Goal: Information Seeking & Learning: Learn about a topic

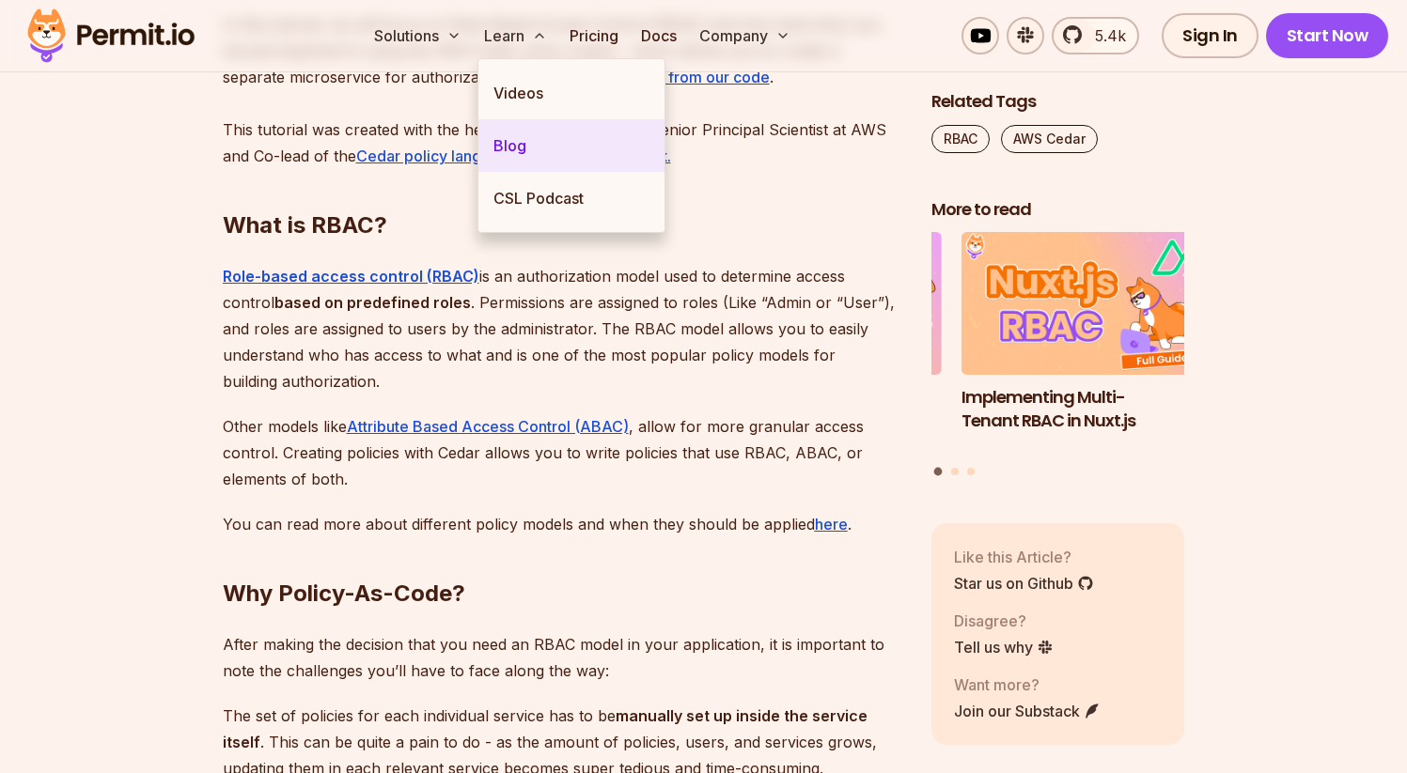
click at [518, 143] on link "Blog" at bounding box center [571, 145] width 186 height 53
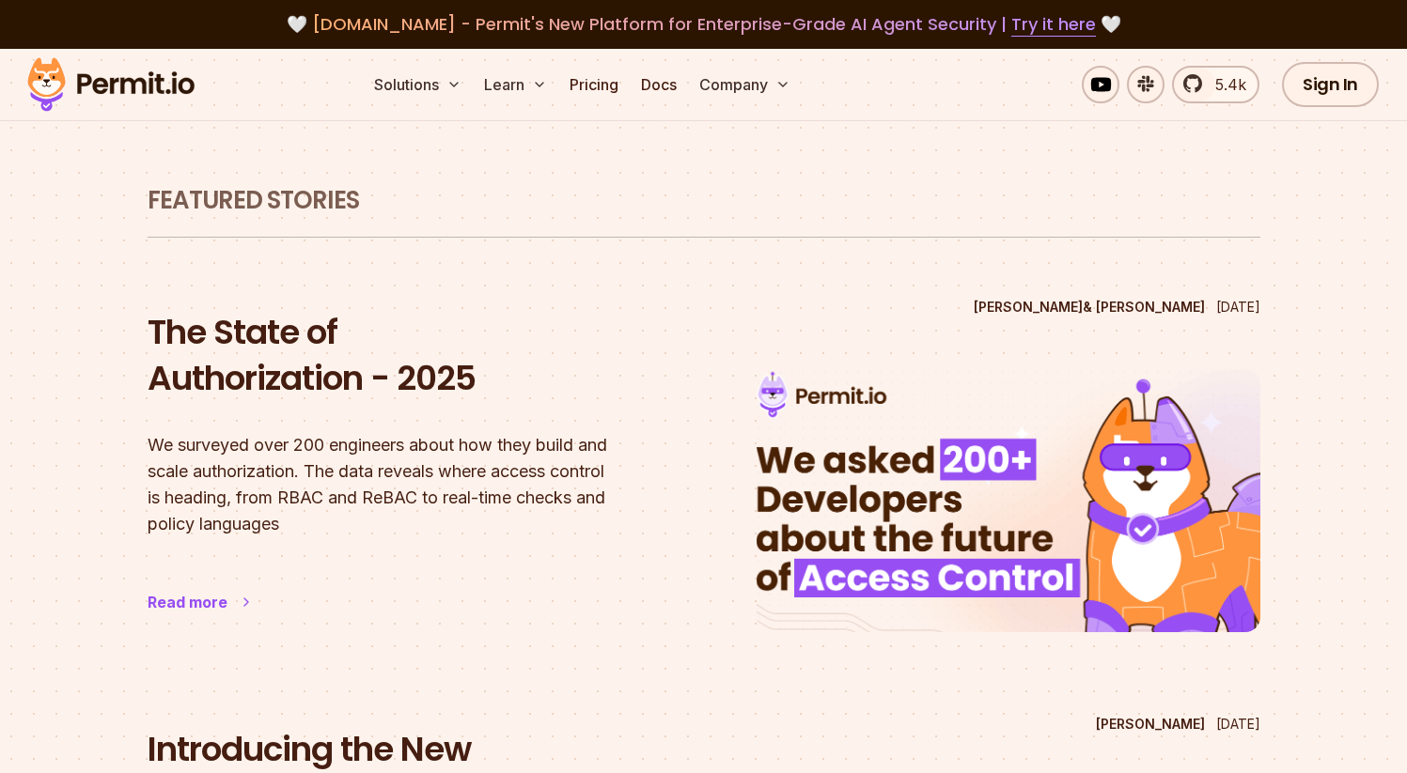
click at [400, 387] on h2 "The State of Authorization - 2025" at bounding box center [400, 355] width 504 height 93
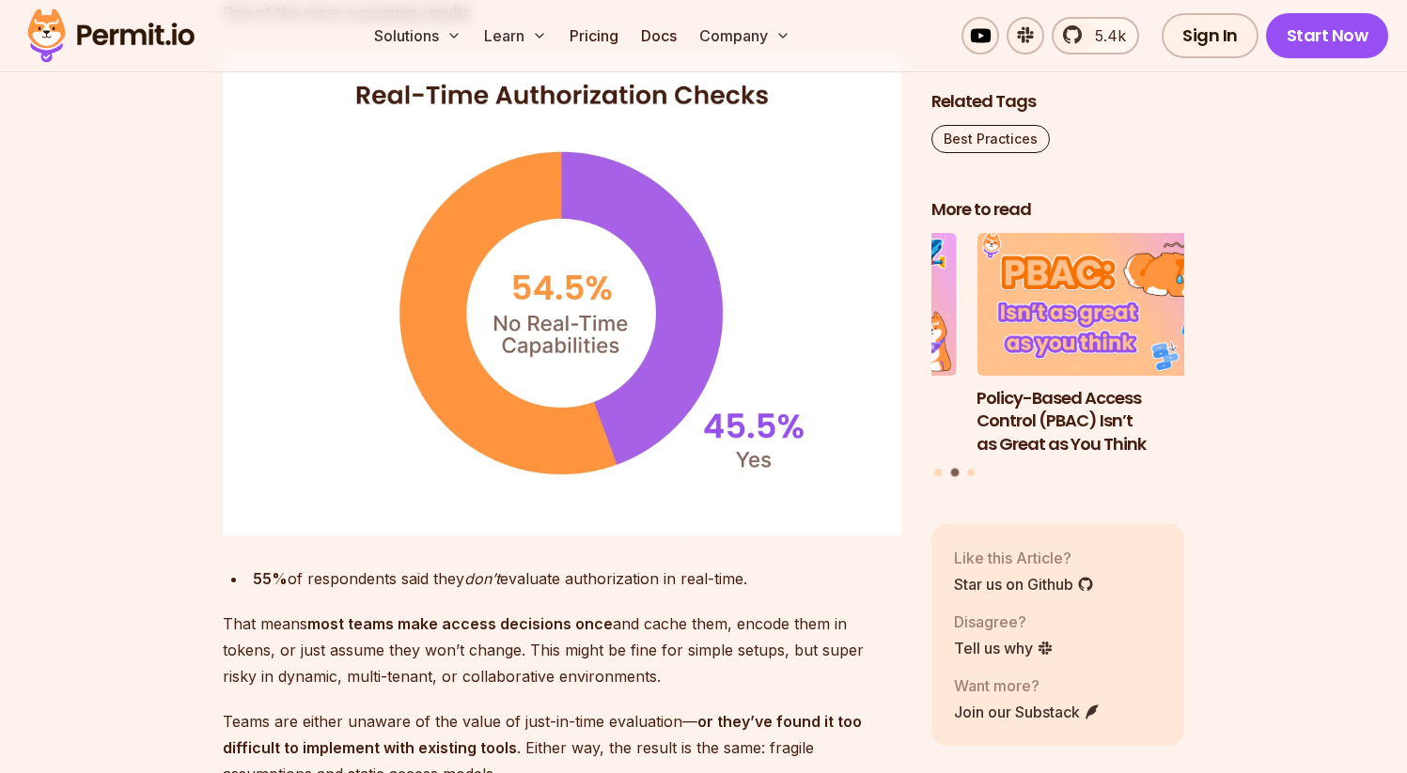
scroll to position [5959, 0]
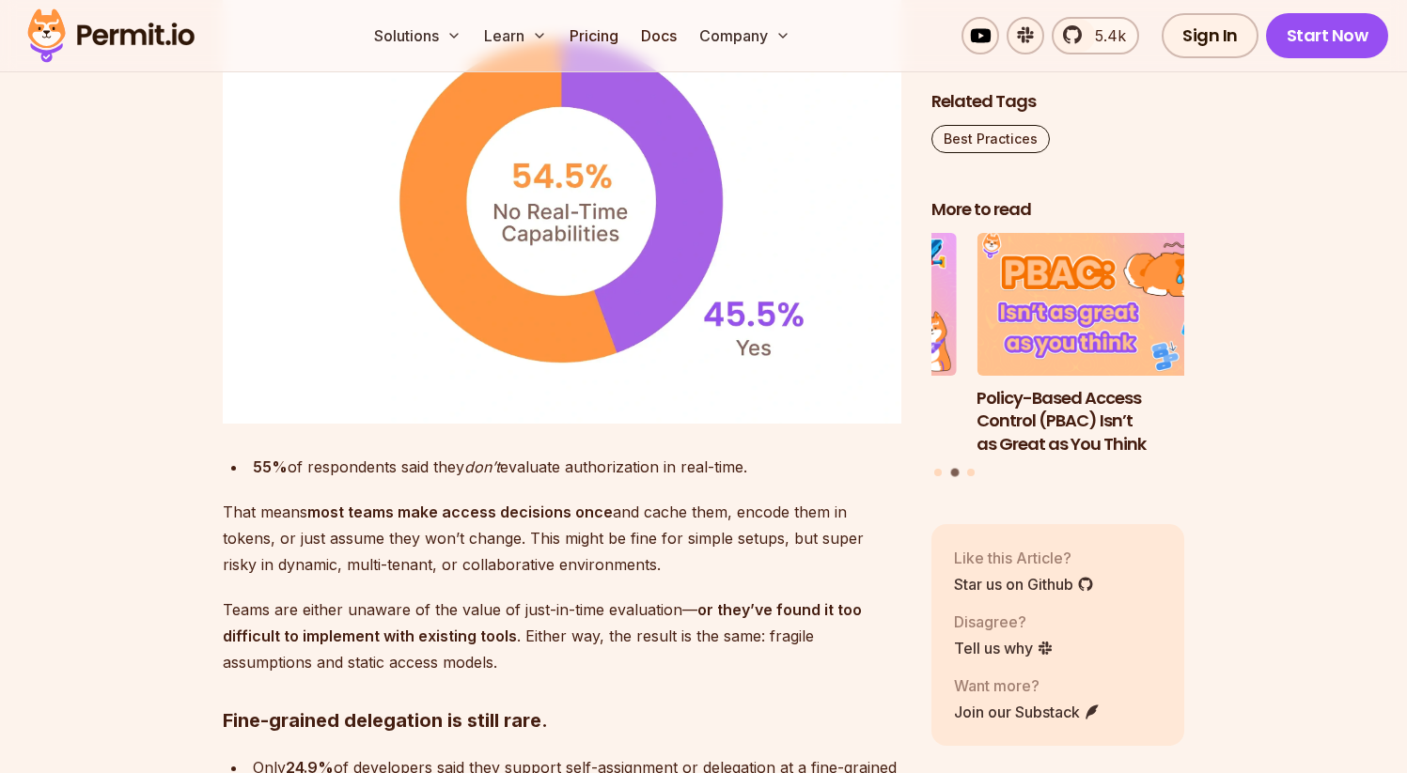
drag, startPoint x: 501, startPoint y: 460, endPoint x: 596, endPoint y: 520, distance: 111.9
click at [596, 520] on div "We Asked 200+ Developers About the Future of Access Control. Here’s What They S…" at bounding box center [562, 108] width 678 height 9759
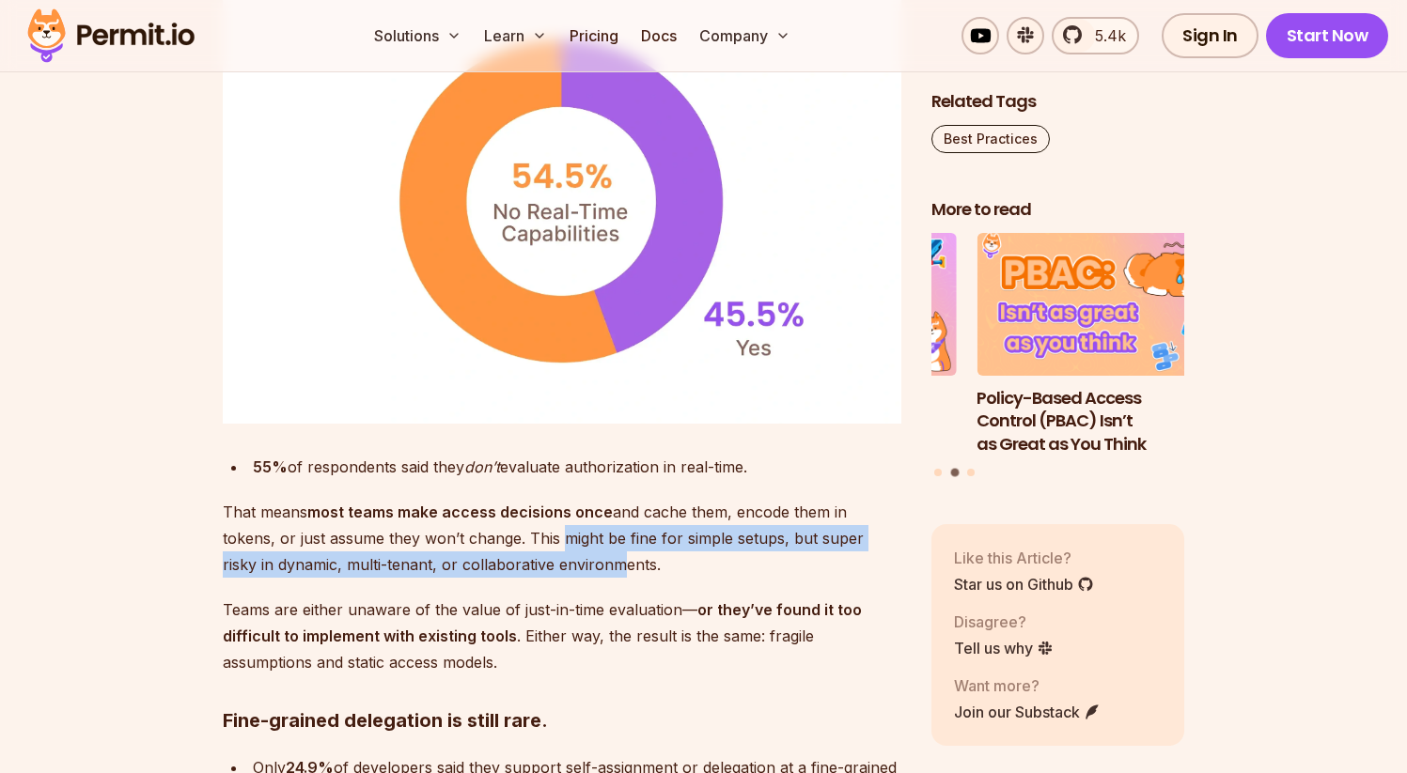
drag, startPoint x: 555, startPoint y: 491, endPoint x: 500, endPoint y: 464, distance: 61.8
click at [500, 499] on p "That means most teams make access decisions once and cache them, encode them in…" at bounding box center [562, 538] width 678 height 79
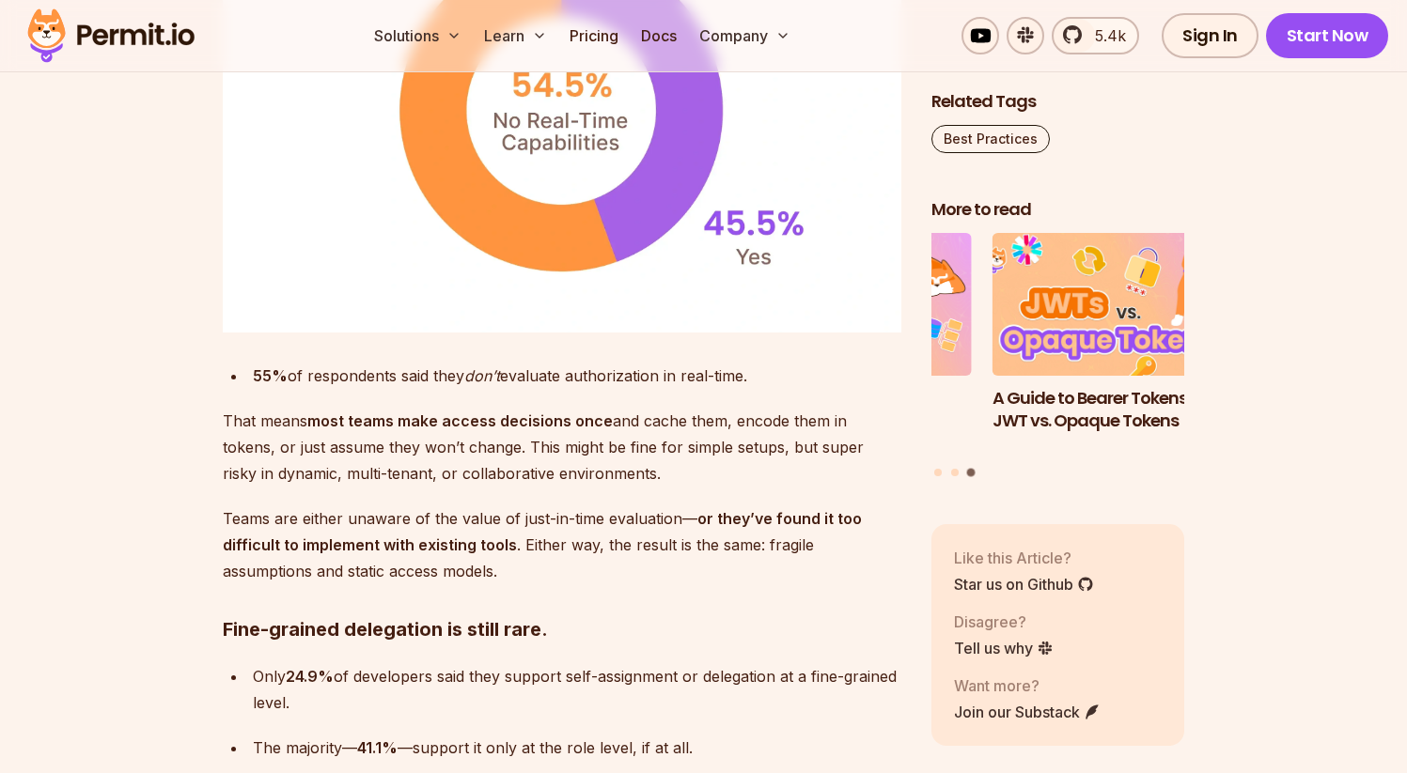
scroll to position [6090, 0]
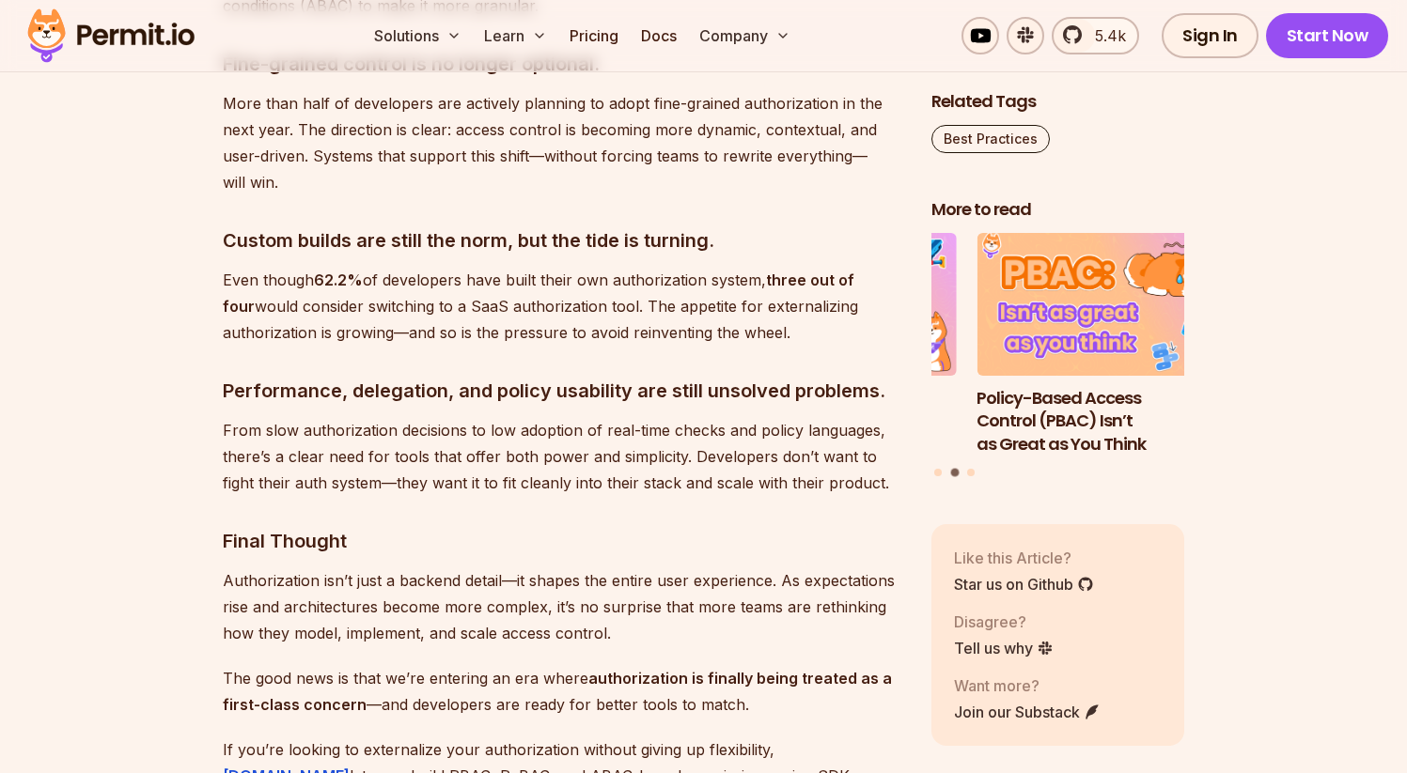
scroll to position [10184, 0]
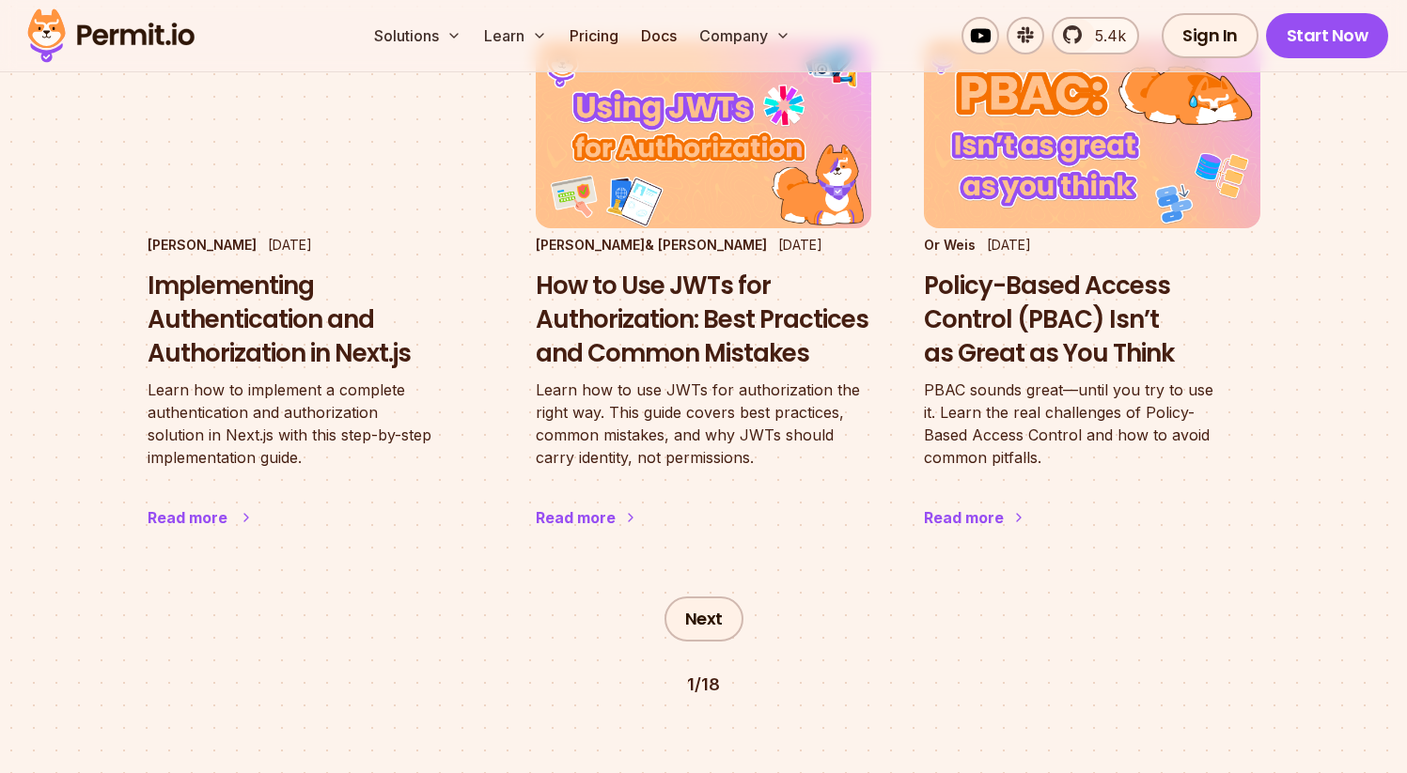
scroll to position [3193, 0]
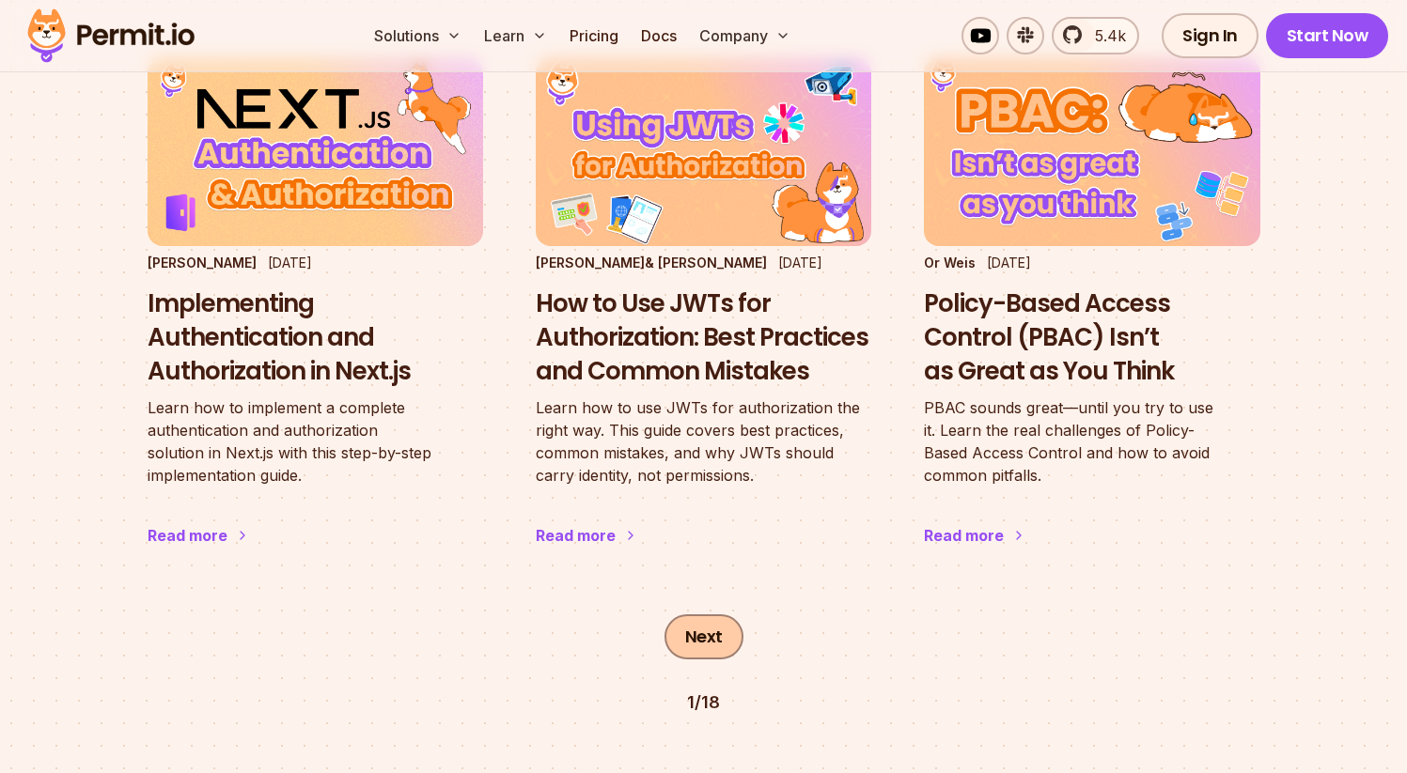
click at [715, 615] on link "Next" at bounding box center [703, 637] width 79 height 45
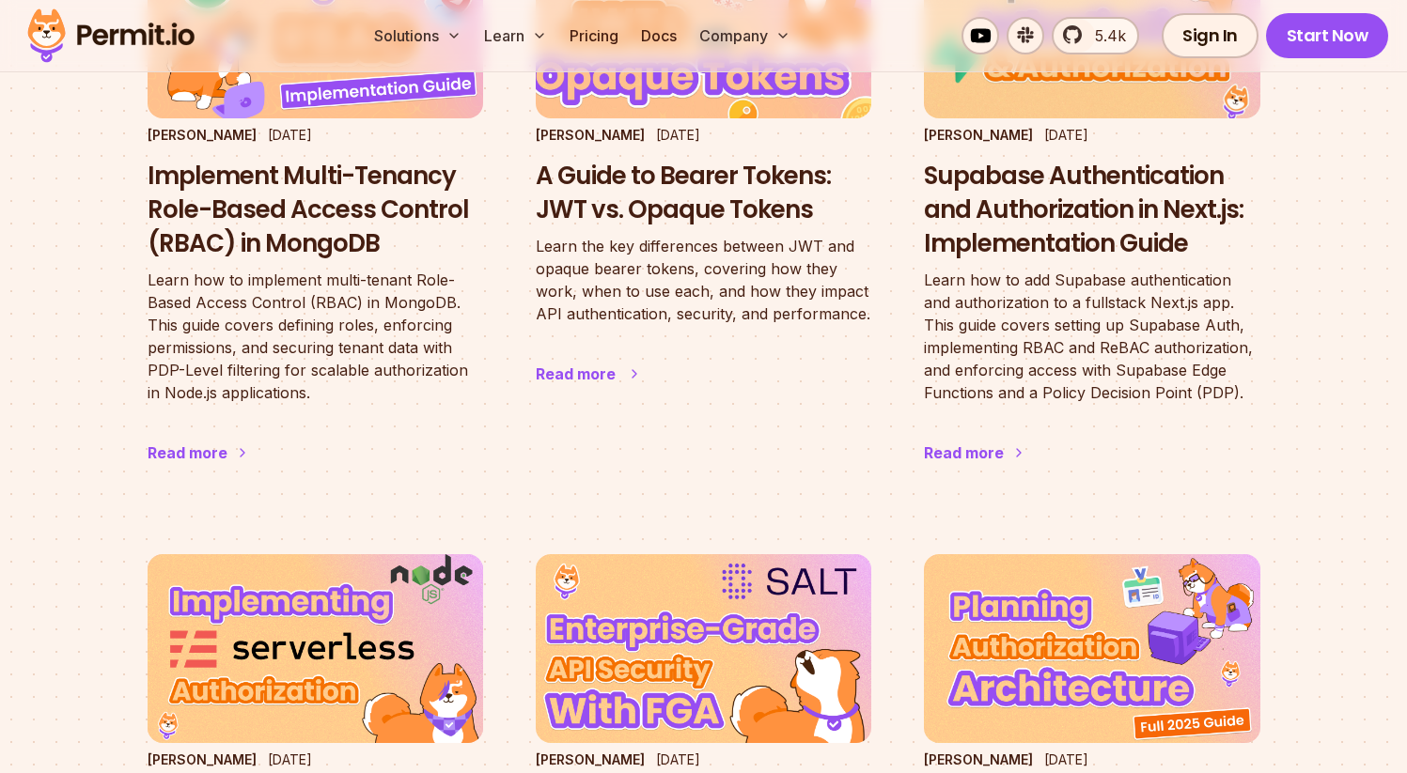
scroll to position [1733, 0]
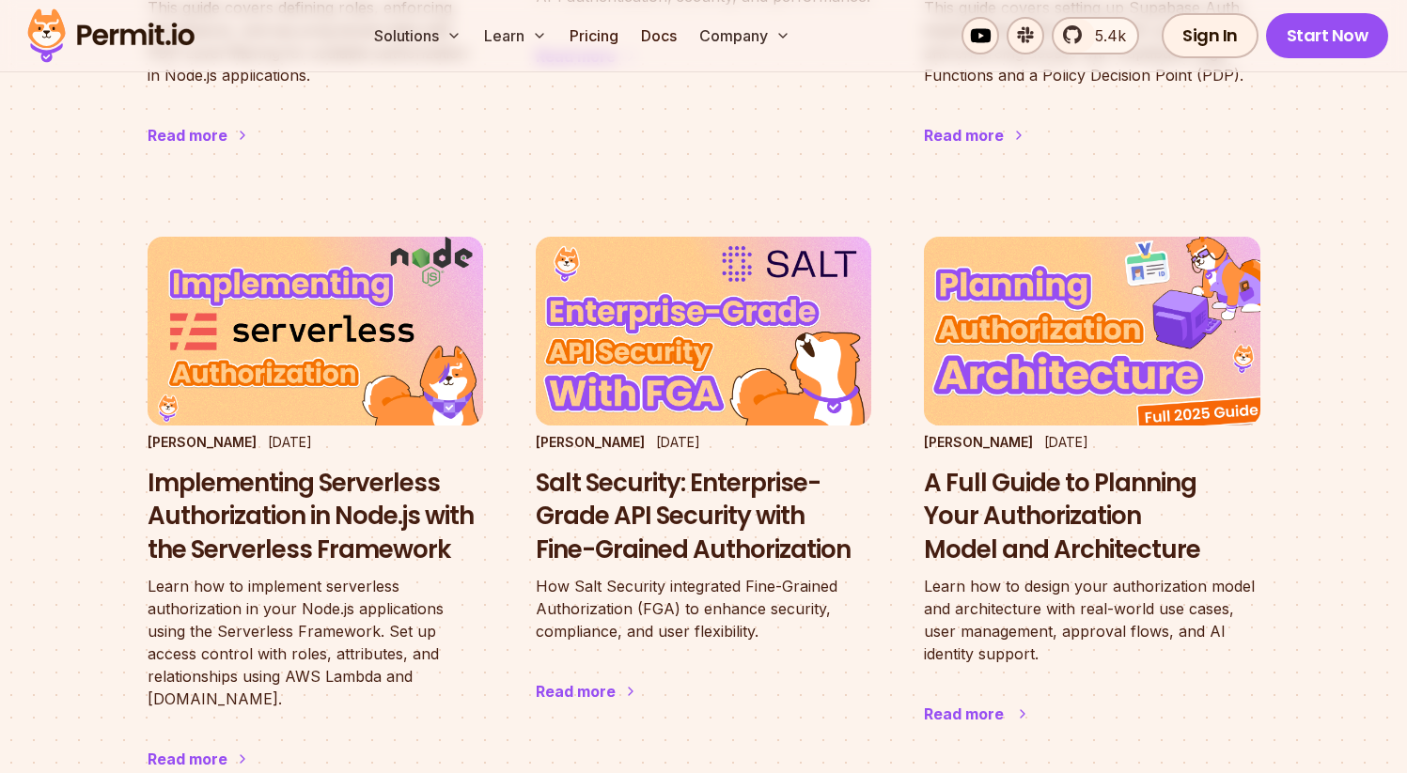
click at [980, 487] on h3 "A Full Guide to Planning Your Authorization Model and Architecture" at bounding box center [1091, 517] width 335 height 101
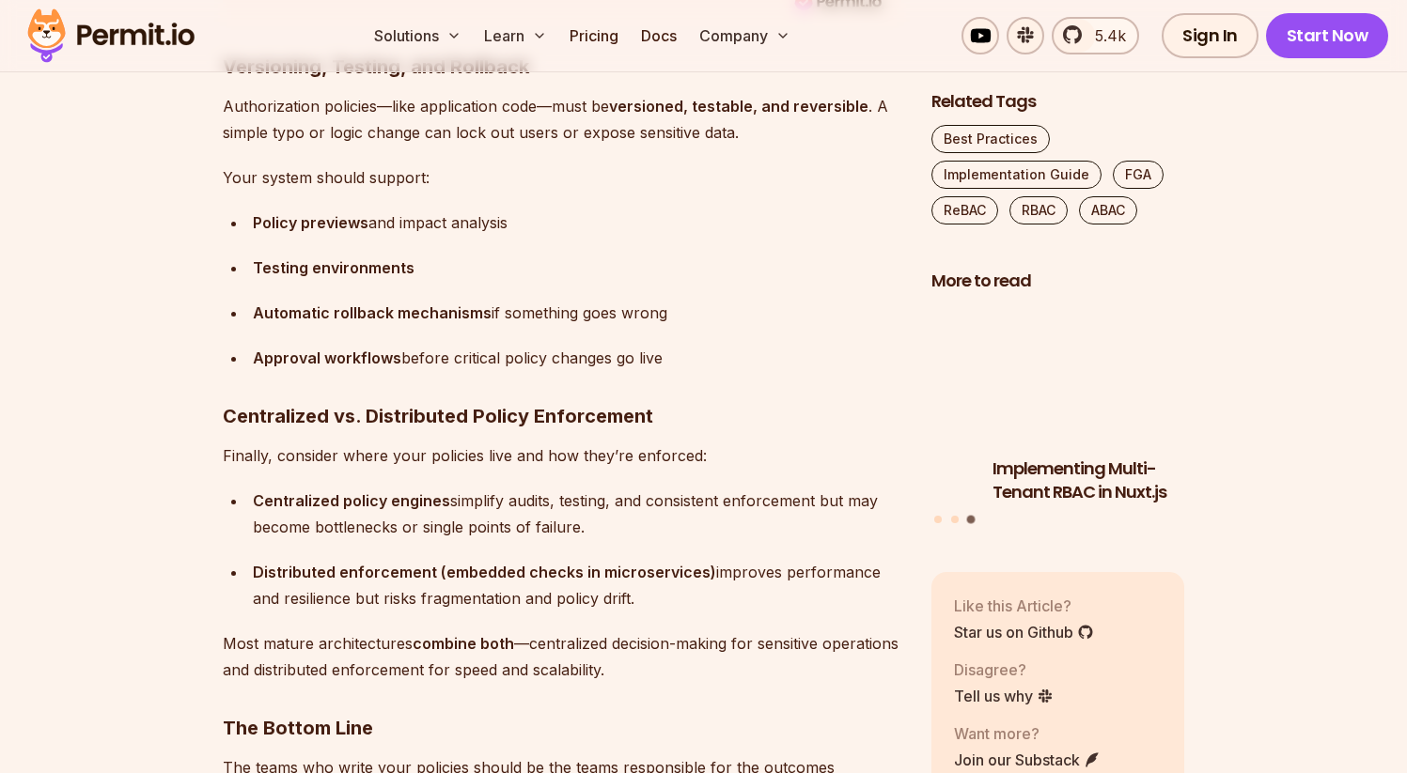
scroll to position [11085, 0]
